Goal: Find specific page/section: Find specific page/section

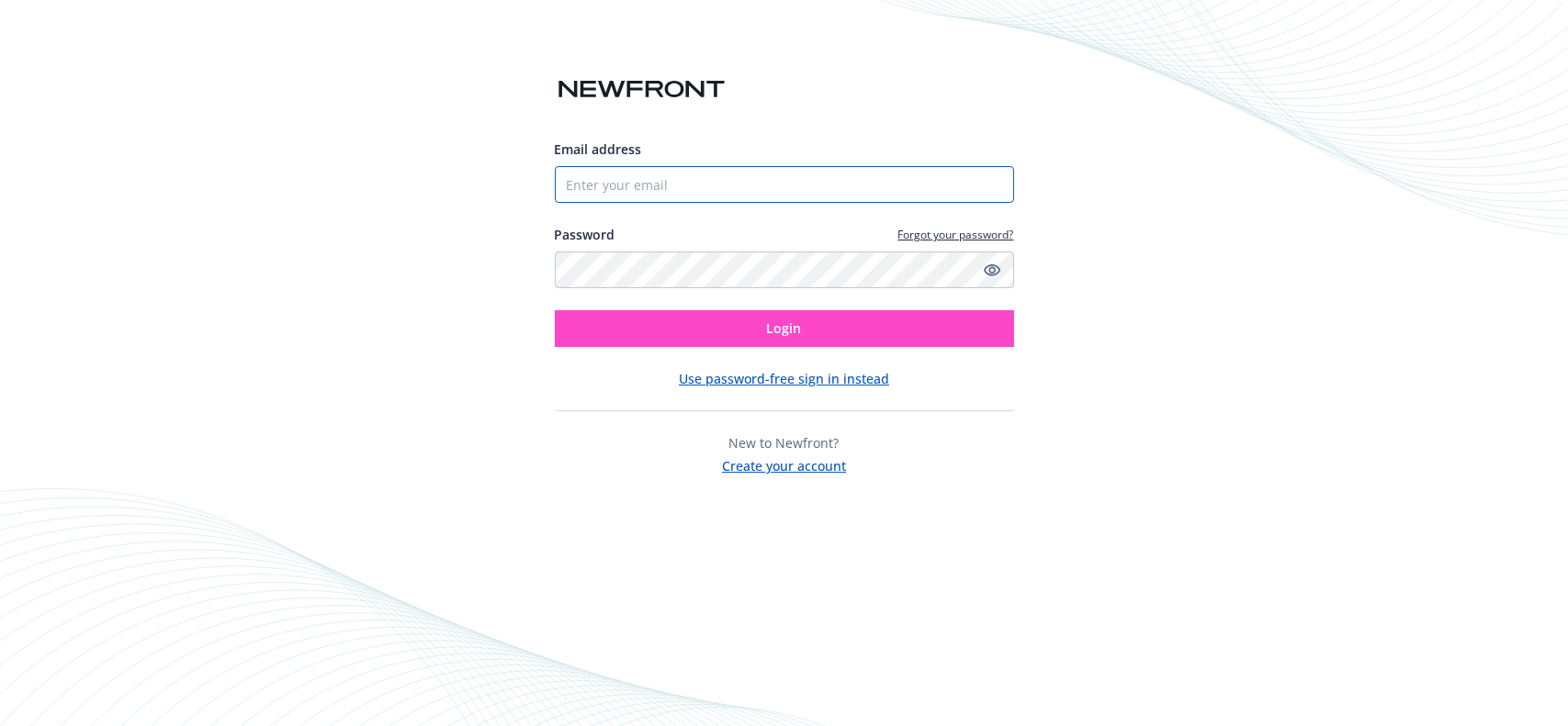
type input "[EMAIL_ADDRESS][PERSON_NAME][DOMAIN_NAME]"
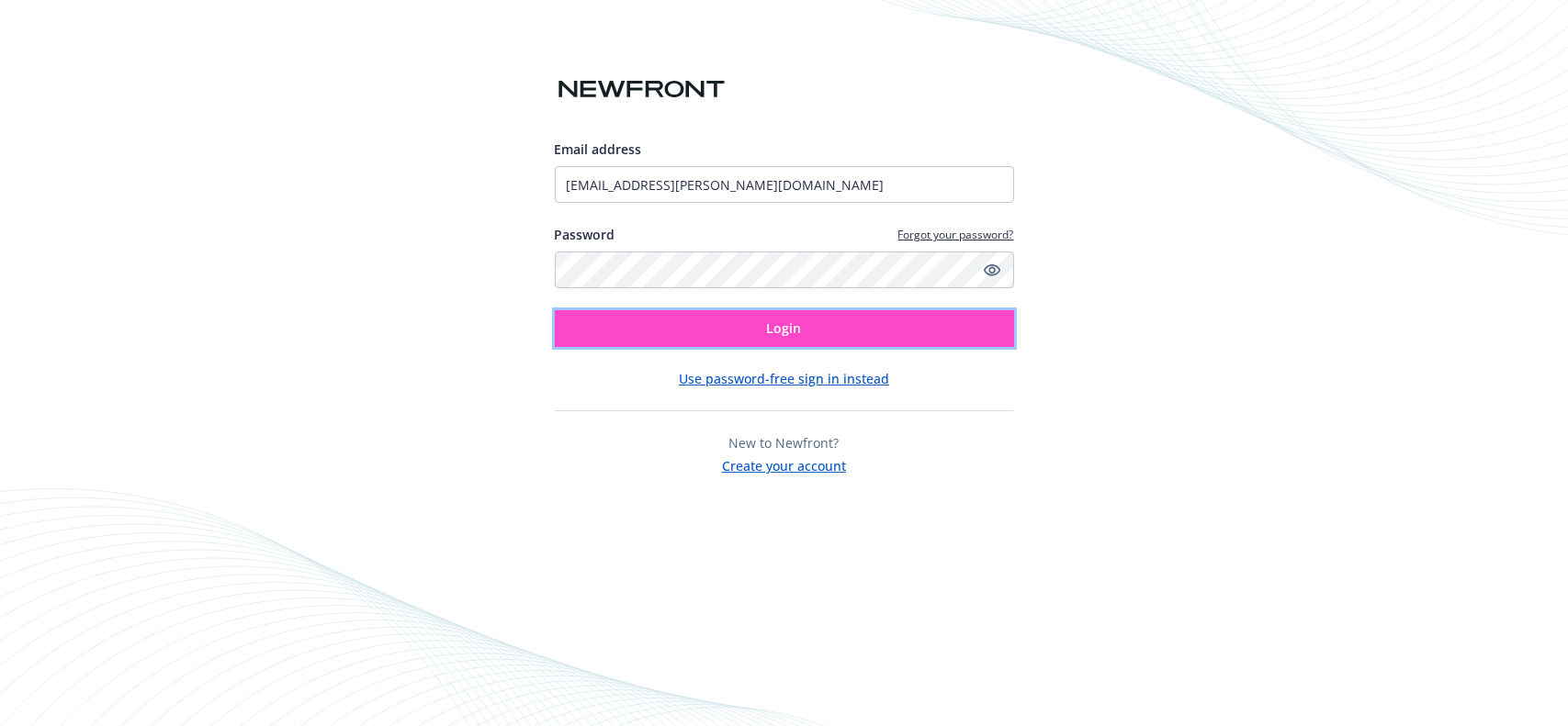
click at [768, 328] on span "Login" at bounding box center [784, 328] width 35 height 18
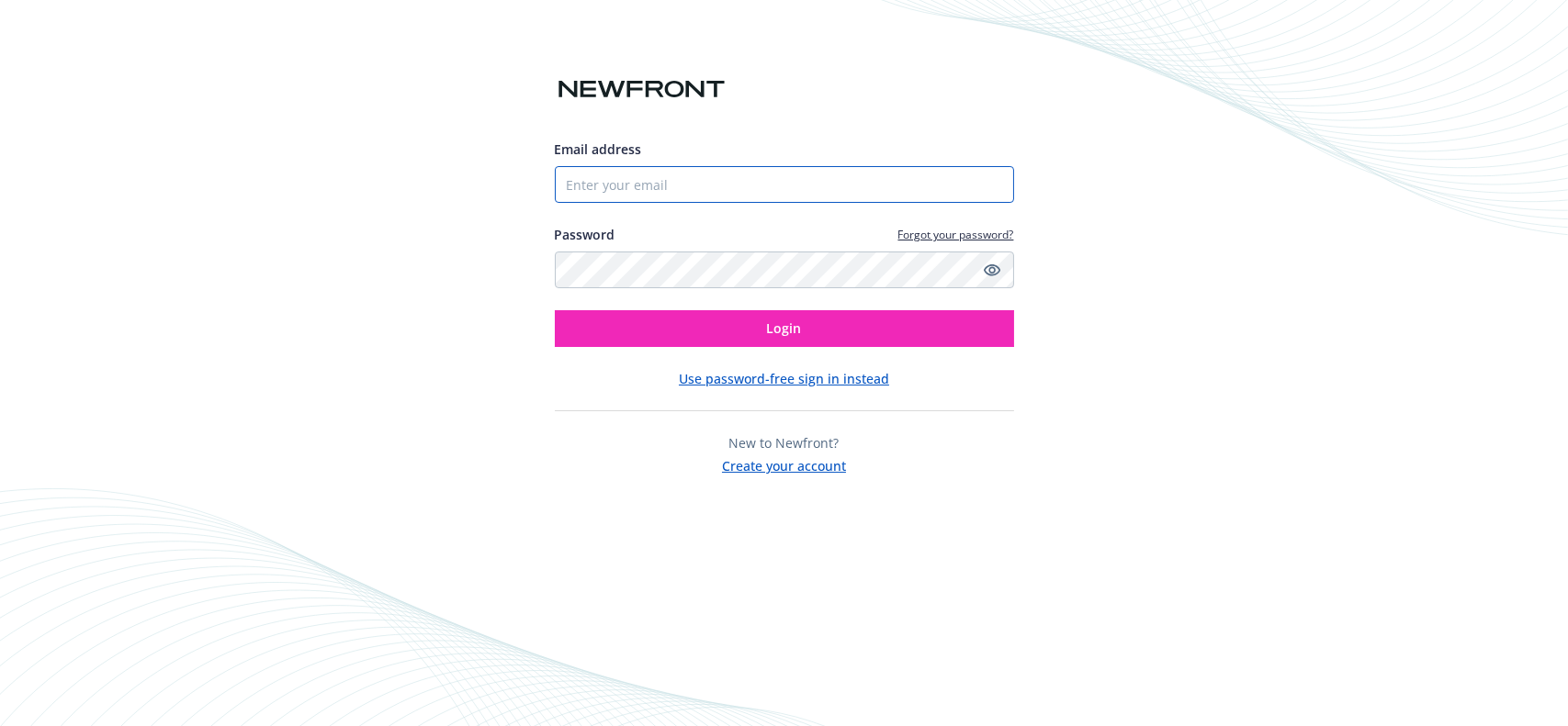
type input "[EMAIL_ADDRESS][PERSON_NAME][DOMAIN_NAME]"
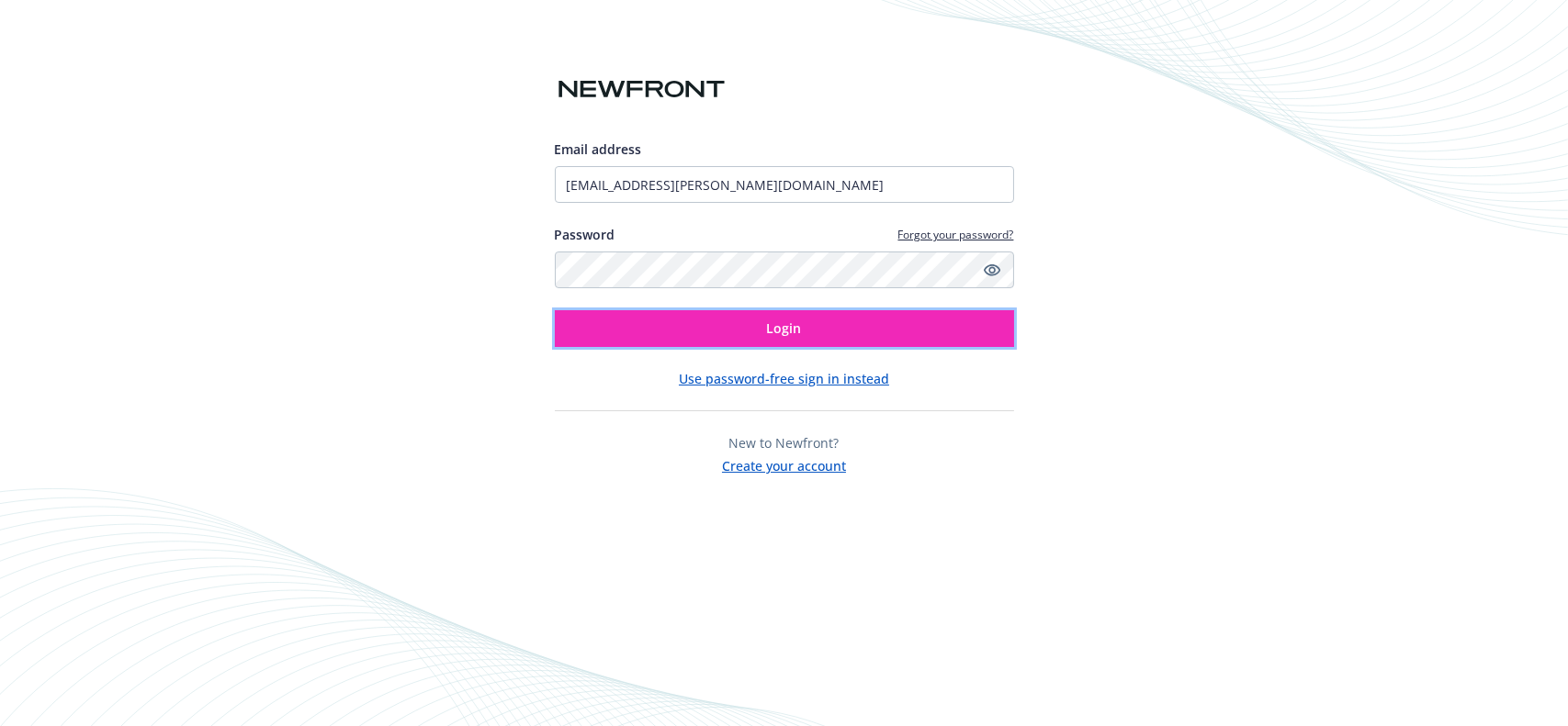
click at [768, 328] on span "Login" at bounding box center [784, 328] width 35 height 18
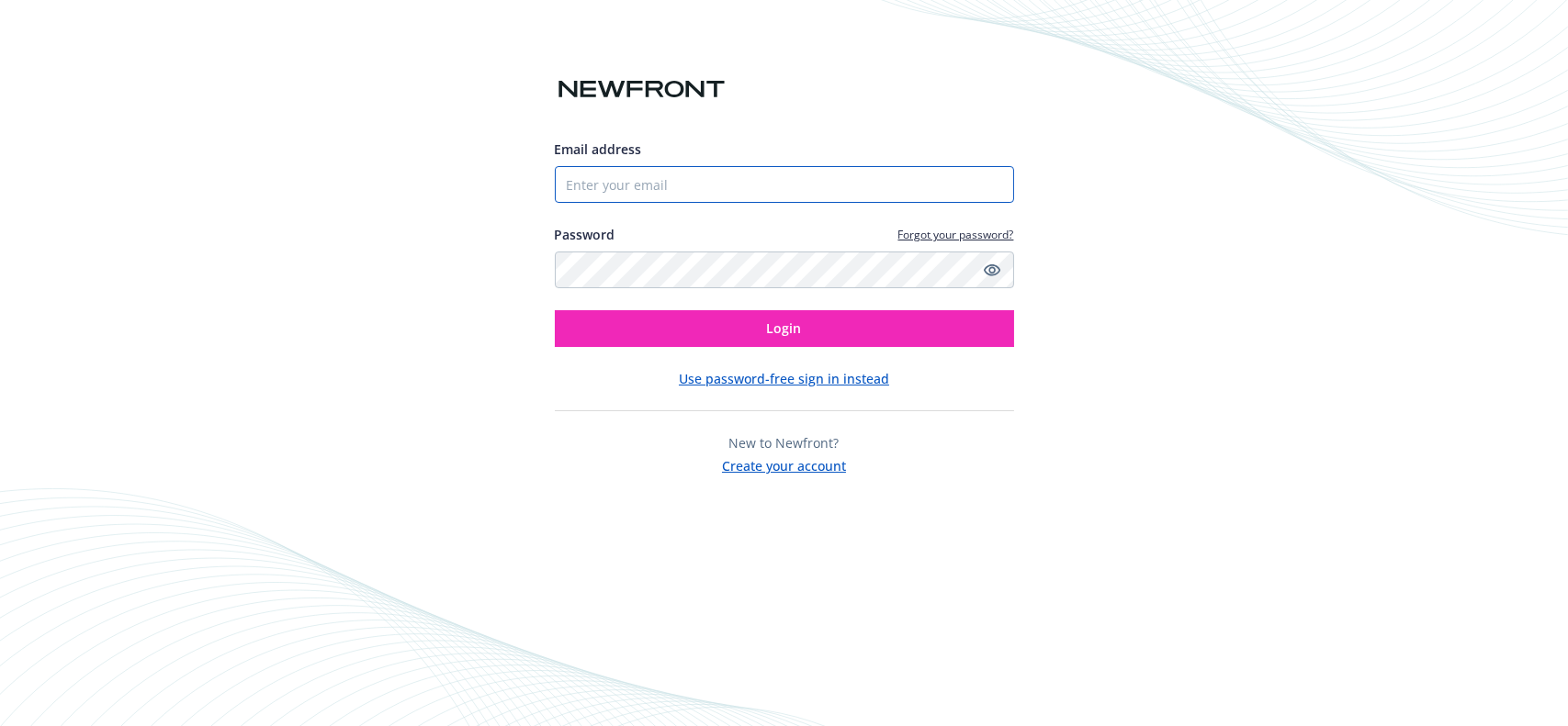
type input "[EMAIL_ADDRESS][PERSON_NAME][DOMAIN_NAME]"
click at [771, 372] on button "Use password-free sign in instead" at bounding box center [783, 378] width 210 height 20
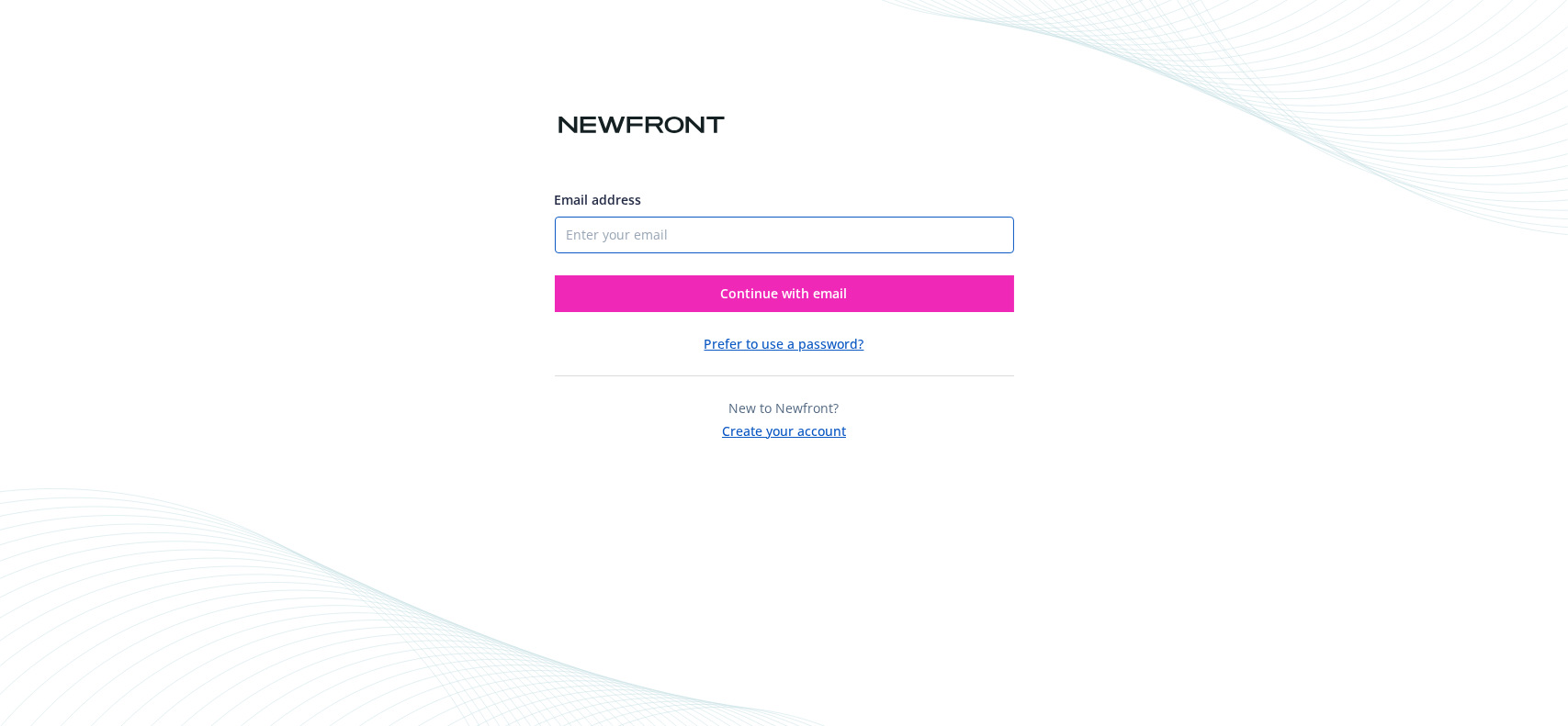
click at [805, 235] on input "Email address" at bounding box center [784, 235] width 459 height 36
type input "darleny.hale@hcl-software.com"
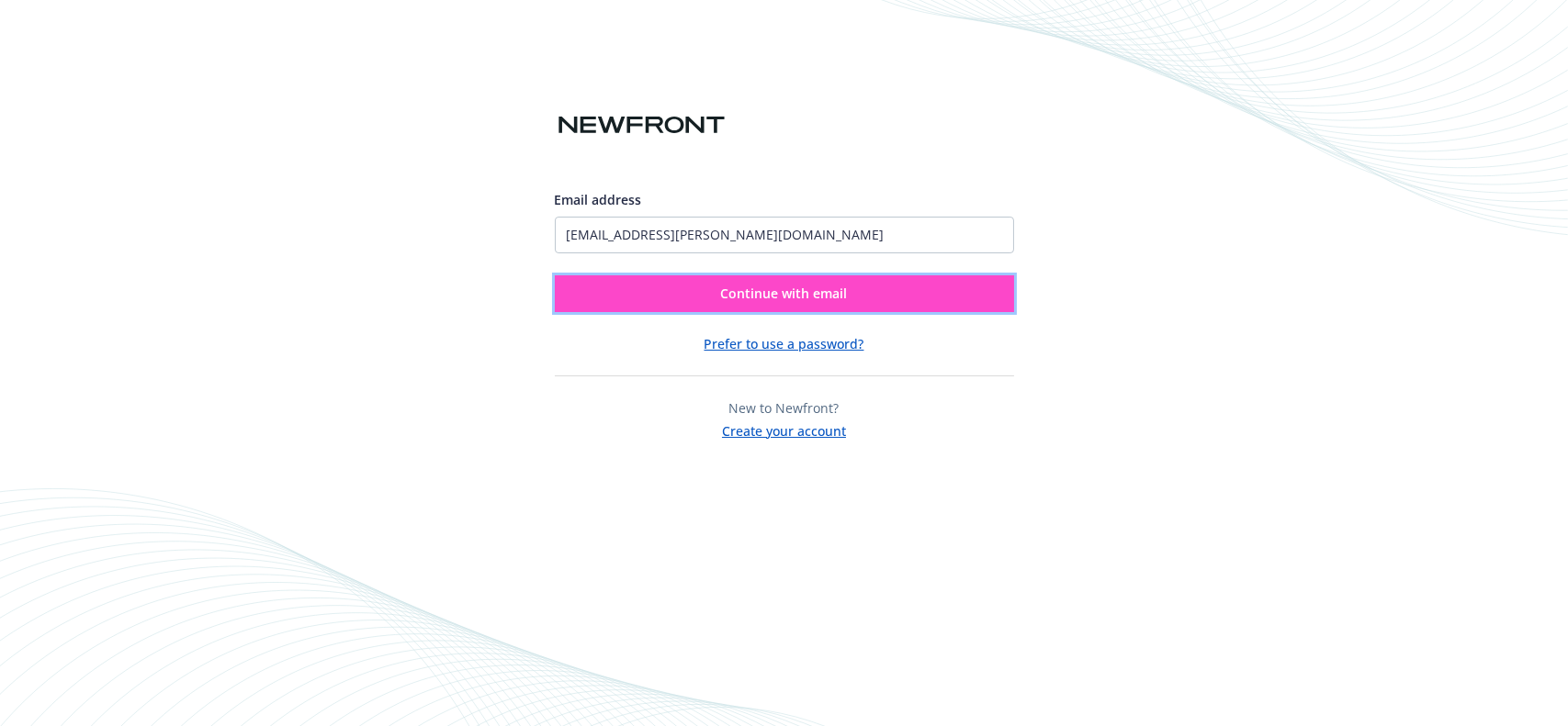
click at [814, 278] on button "Continue with email" at bounding box center [784, 293] width 459 height 36
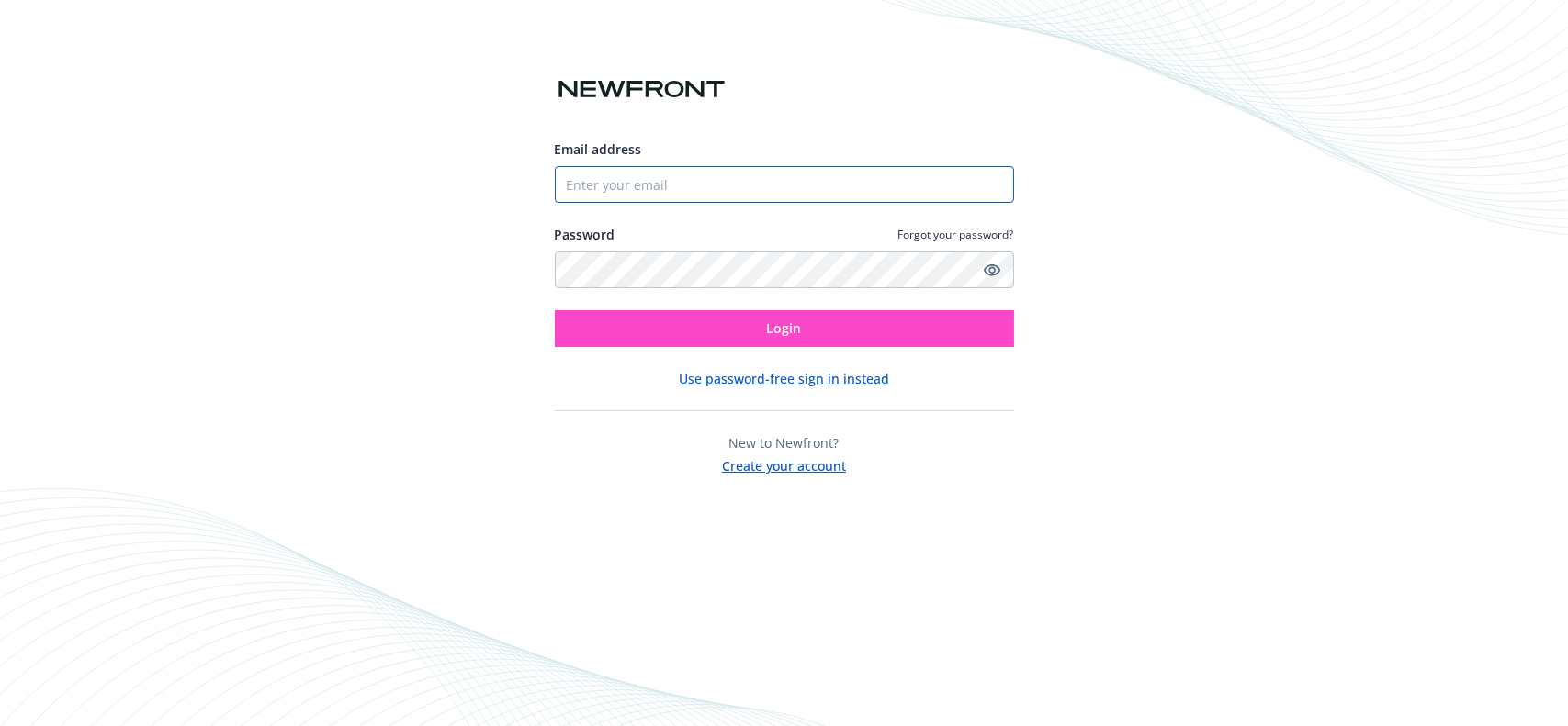
type input "[EMAIL_ADDRESS][PERSON_NAME][DOMAIN_NAME]"
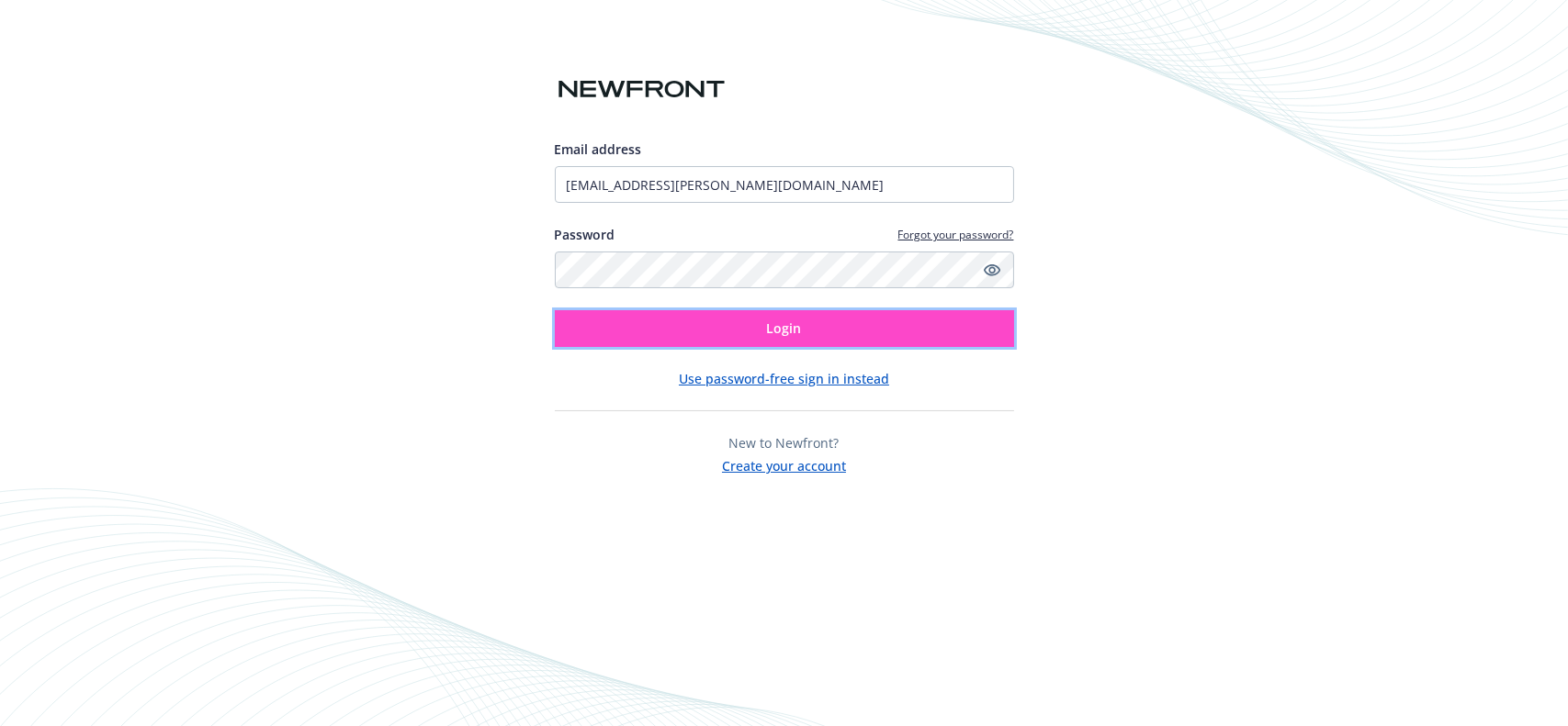
click at [779, 324] on span "Login" at bounding box center [784, 328] width 35 height 18
